Goal: Transaction & Acquisition: Purchase product/service

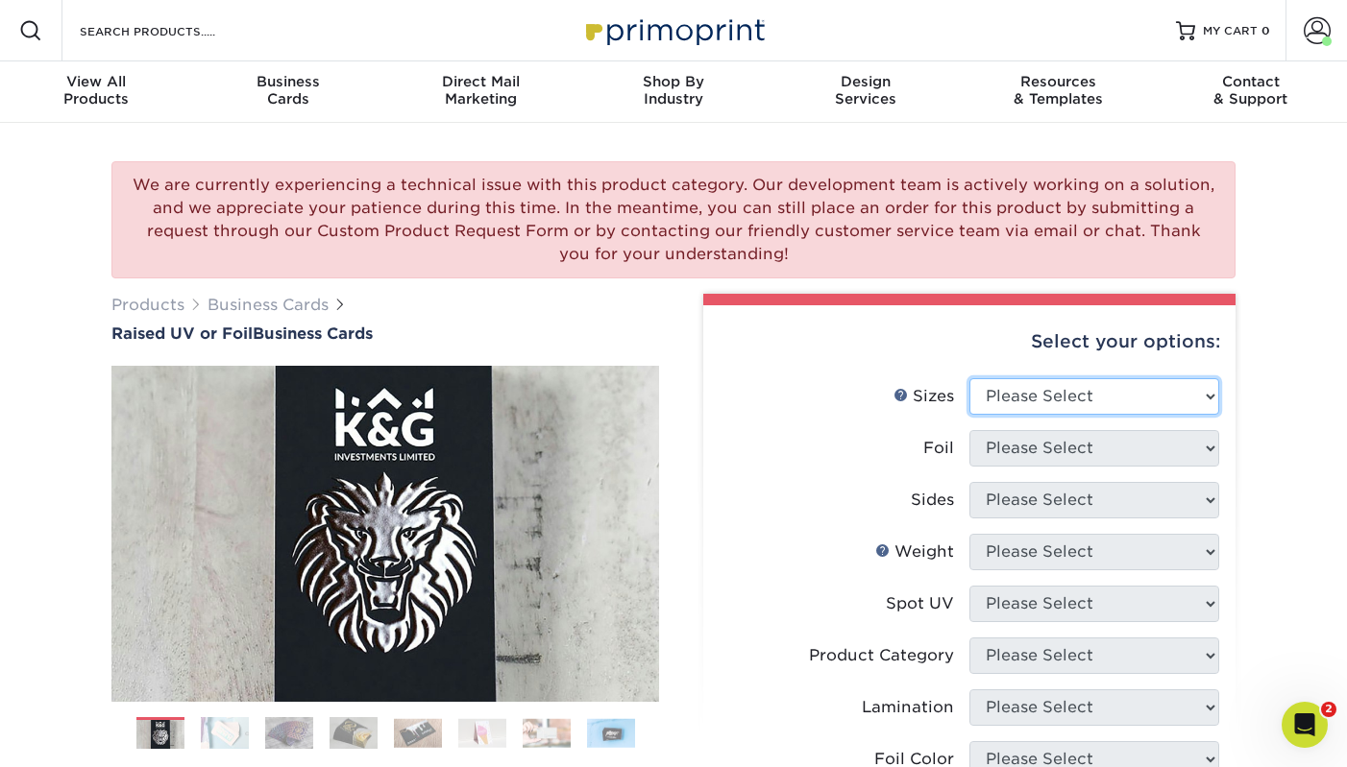
click at [1093, 388] on select "Please Select 2" x 3.5" - Standard" at bounding box center [1094, 396] width 250 height 36
select select "2.00x3.50"
click at [969, 378] on select "Please Select 2" x 3.5" - Standard" at bounding box center [1094, 396] width 250 height 36
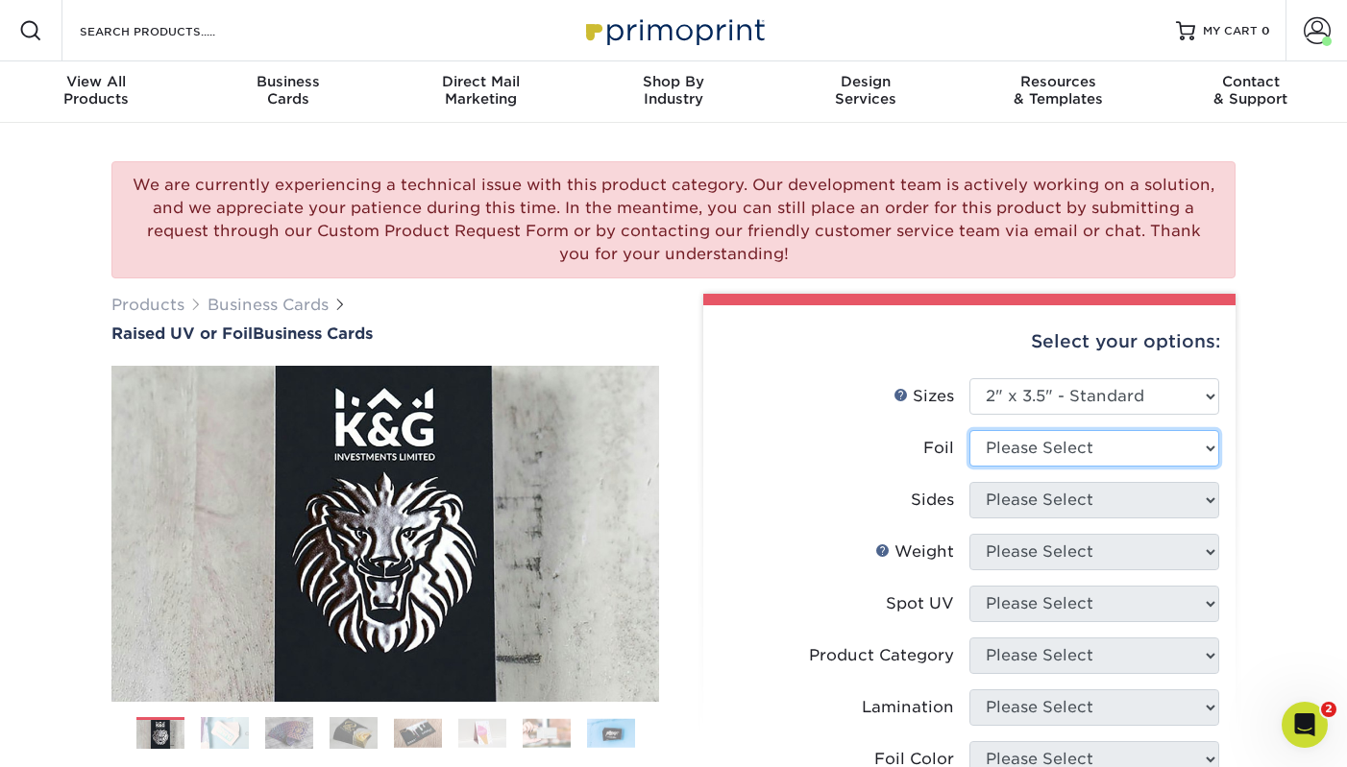
click at [1025, 449] on select "Please Select No Yes" at bounding box center [1094, 448] width 250 height 36
select select "0"
click at [969, 430] on select "Please Select No Yes" at bounding box center [1094, 448] width 250 height 36
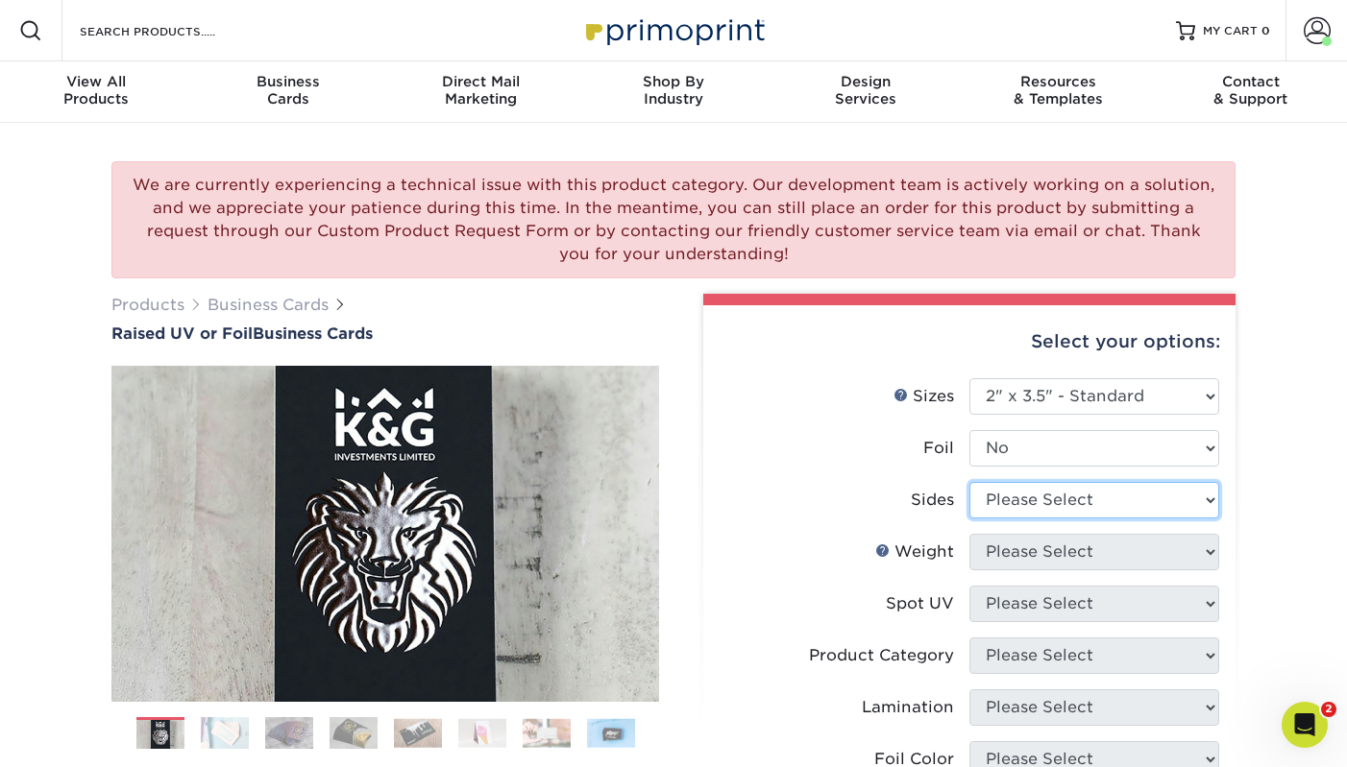
click at [1040, 506] on select "Please Select Print Both Sides Print Front Only" at bounding box center [1094, 500] width 250 height 36
select select "13abbda7-1d64-4f25-8bb2-c179b224825d"
click at [969, 482] on select "Please Select Print Both Sides Print Front Only" at bounding box center [1094, 500] width 250 height 36
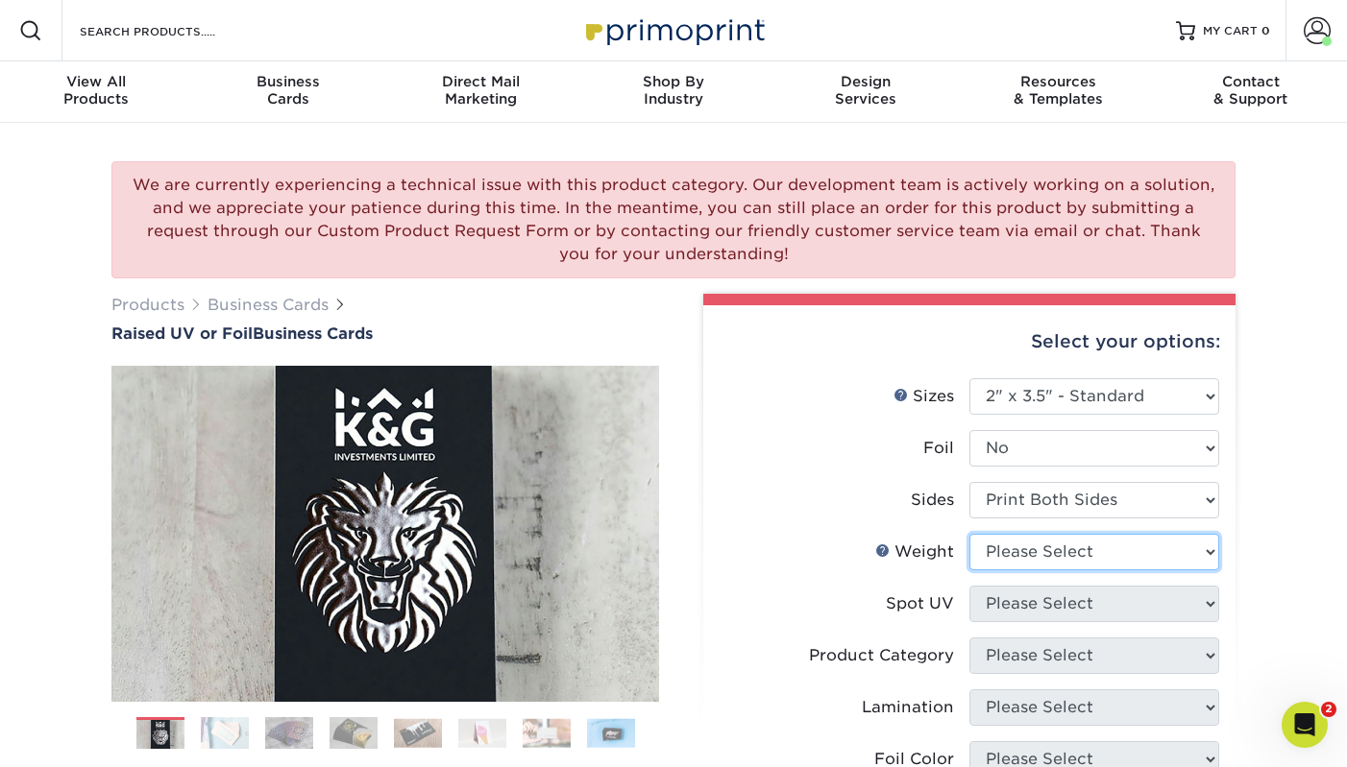
click at [1056, 558] on select "Please Select 16PT" at bounding box center [1094, 552] width 250 height 36
select select "16PT"
click at [969, 534] on select "Please Select 16PT" at bounding box center [1094, 552] width 250 height 36
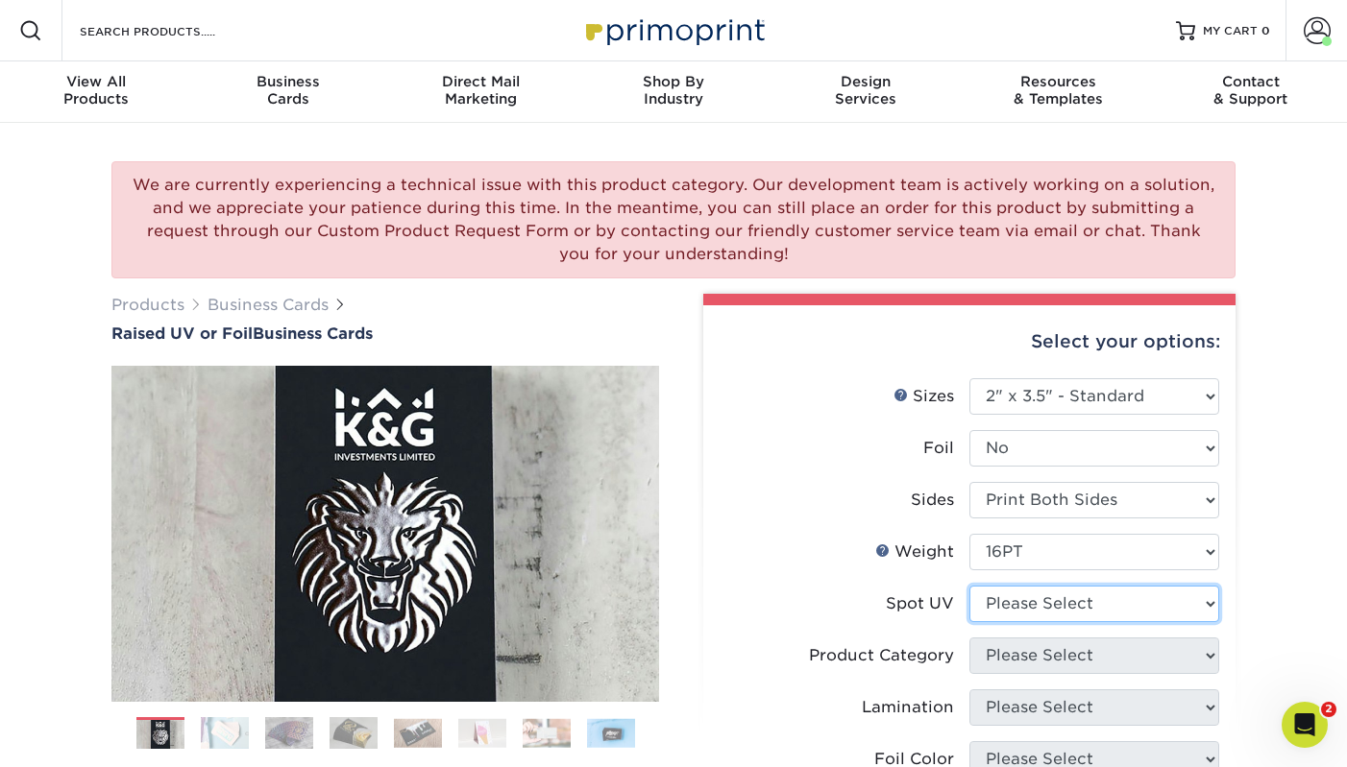
click at [1055, 598] on select "Please Select No Spot UV Front Only" at bounding box center [1094, 604] width 250 height 36
click at [919, 226] on div "We are currently experiencing a technical issue with this product category. Our…" at bounding box center [673, 219] width 1124 height 117
